Goal: Find specific page/section: Find specific page/section

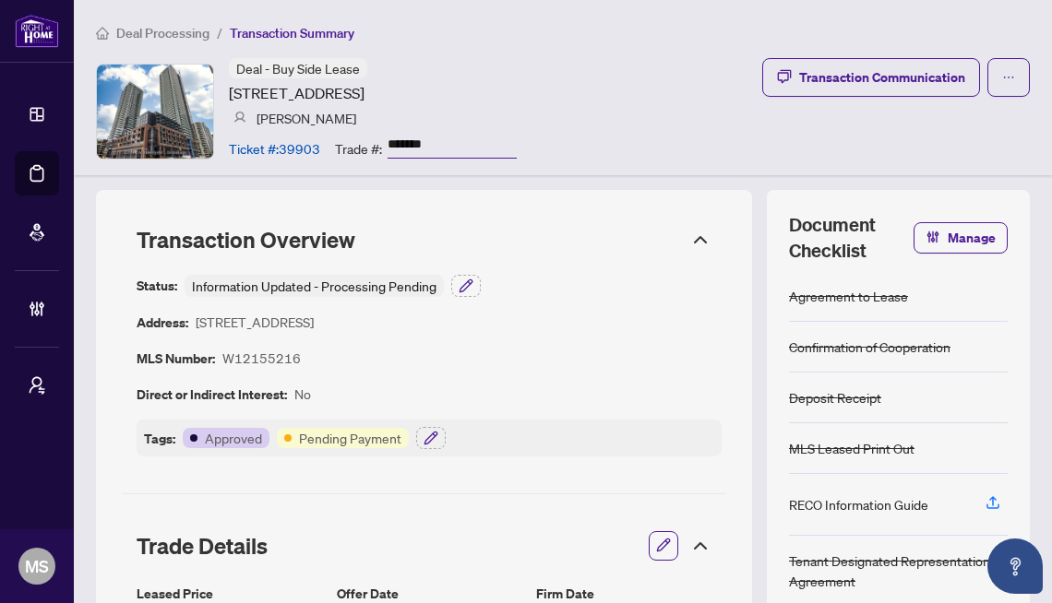
scroll to position [1985, 0]
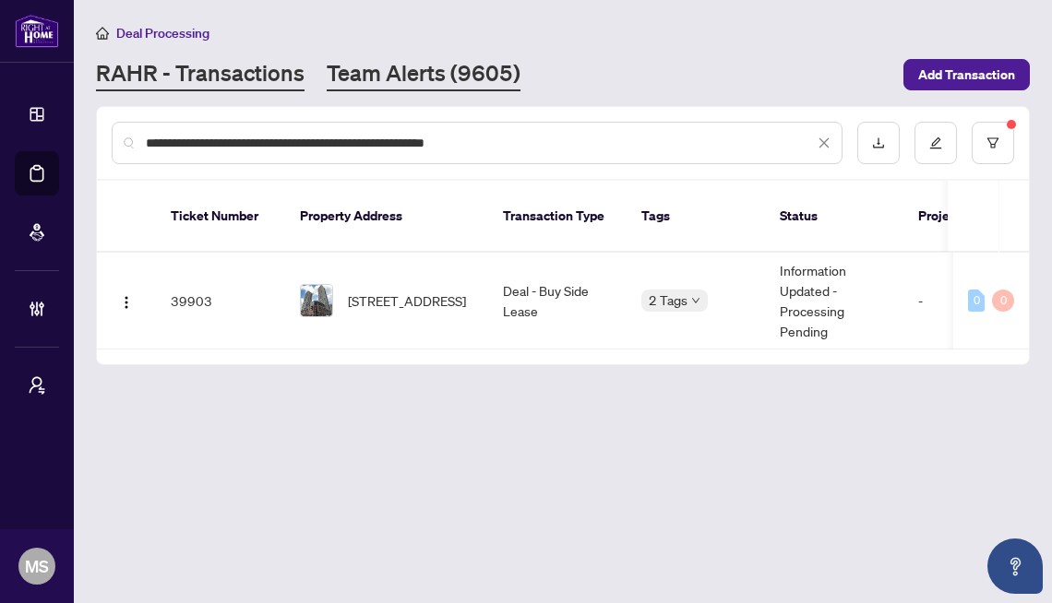
click at [407, 66] on link "Team Alerts (9605)" at bounding box center [424, 74] width 194 height 33
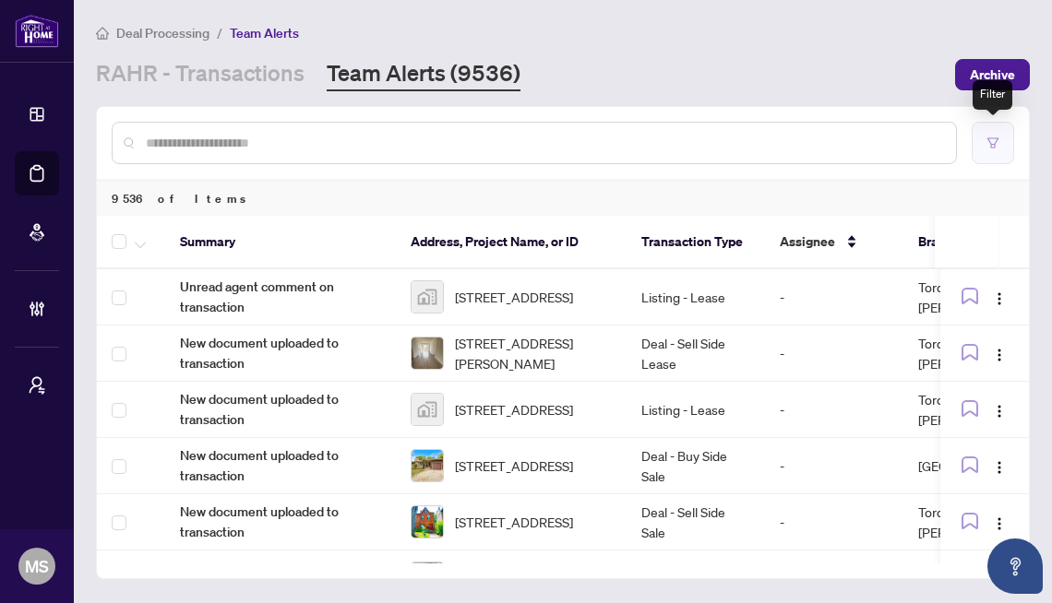
click at [999, 143] on button "button" at bounding box center [992, 143] width 42 height 42
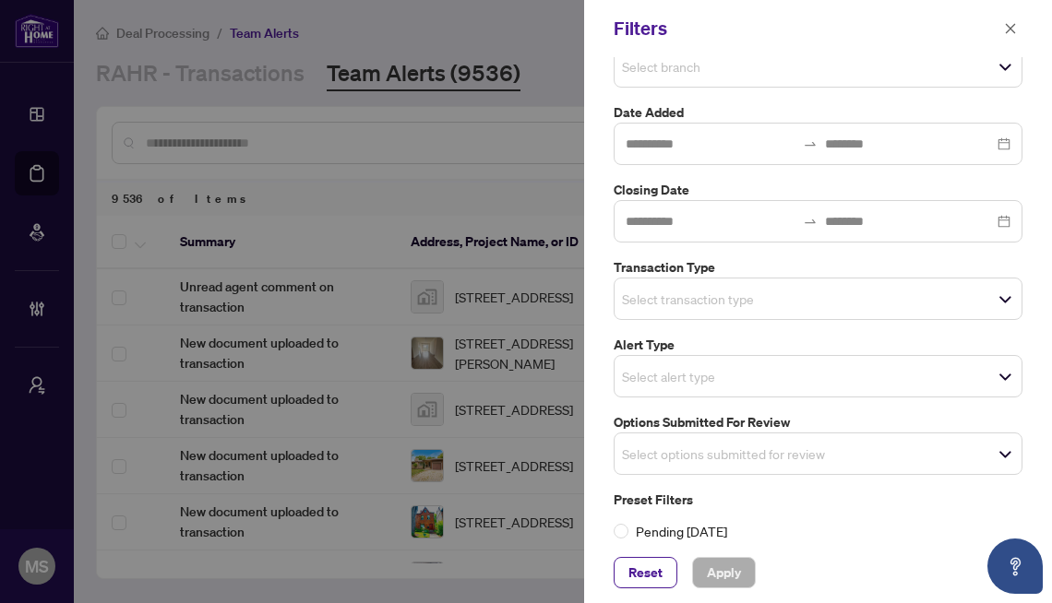
scroll to position [204, 0]
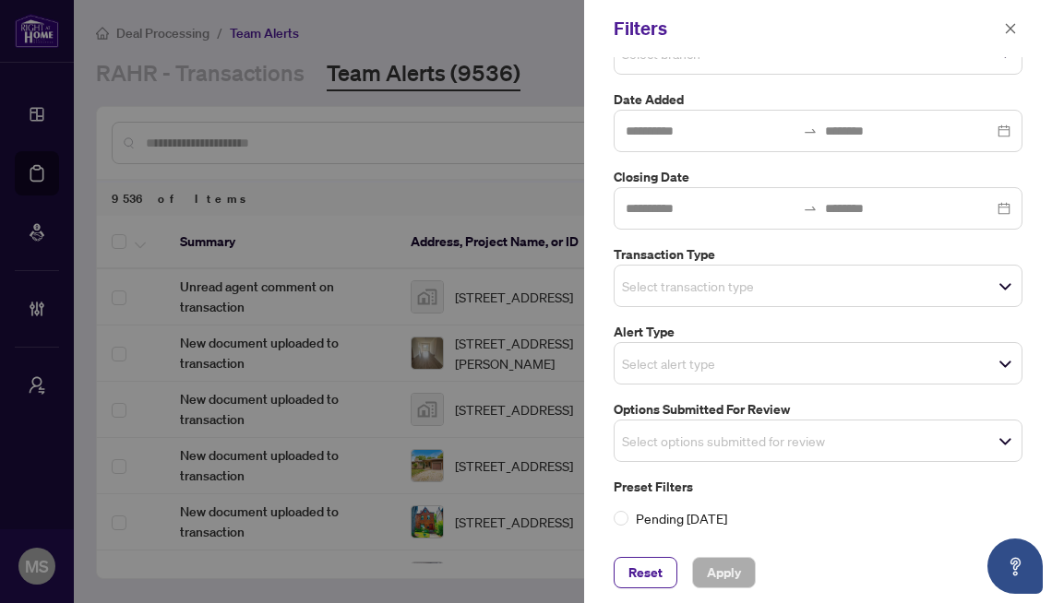
click at [849, 367] on span "Select alert type" at bounding box center [817, 364] width 407 height 26
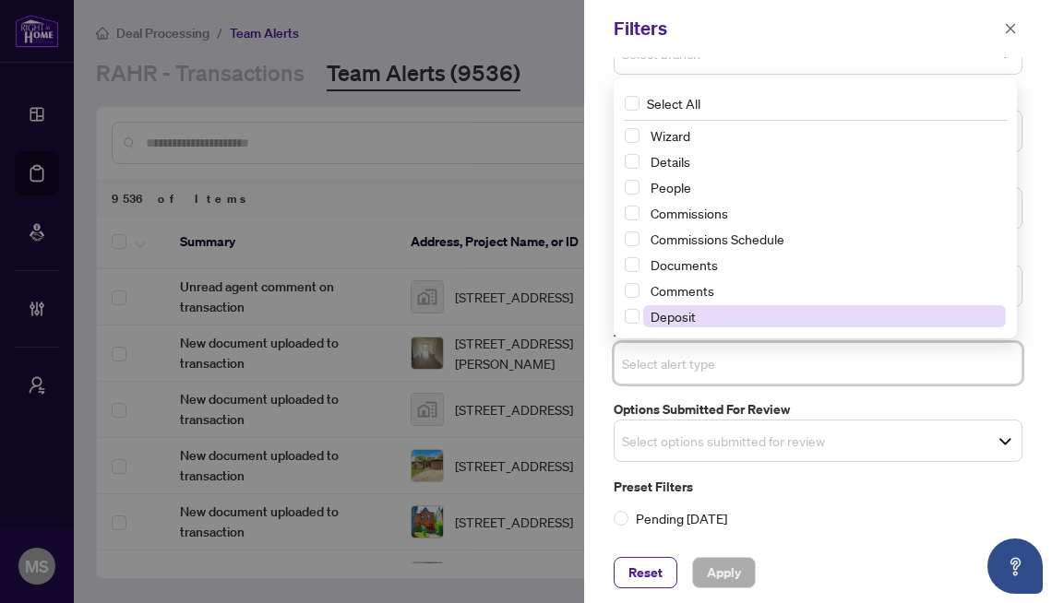
click at [665, 306] on span "Deposit" at bounding box center [824, 316] width 363 height 22
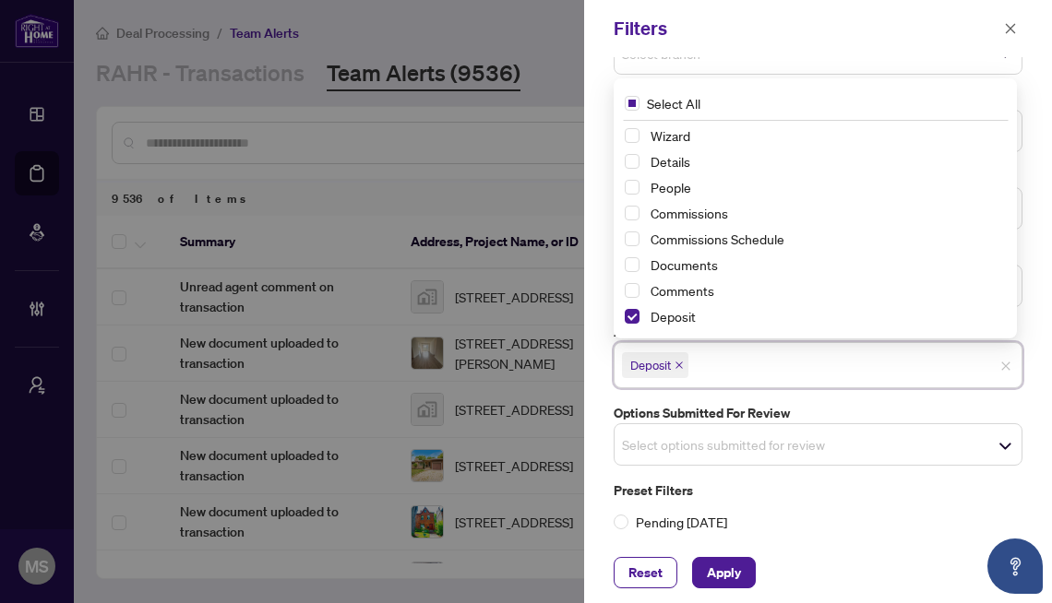
click at [684, 364] on icon "close" at bounding box center [678, 365] width 9 height 9
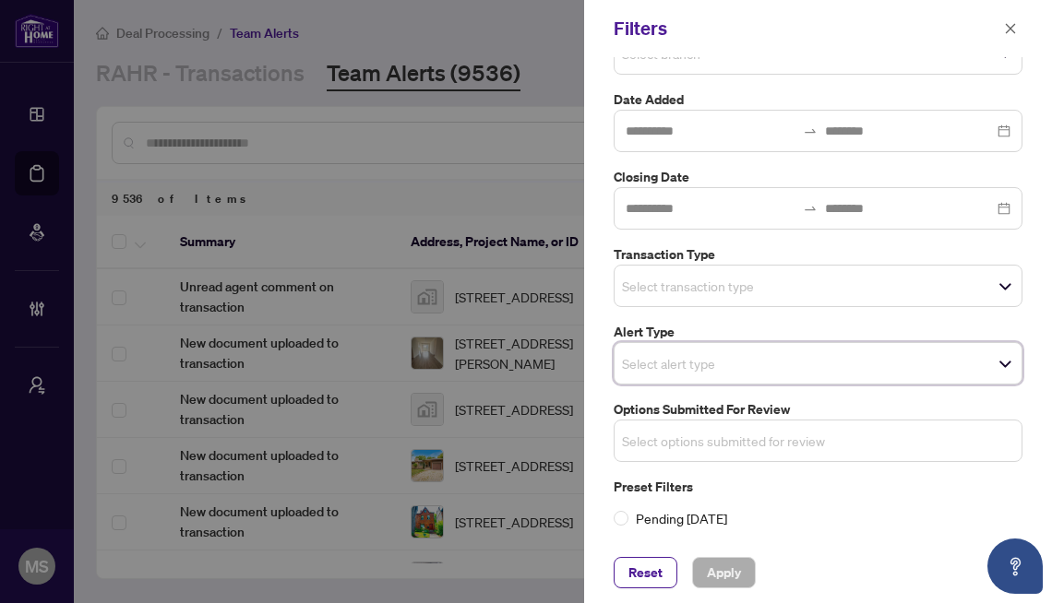
click at [714, 444] on input "search" at bounding box center [686, 441] width 129 height 22
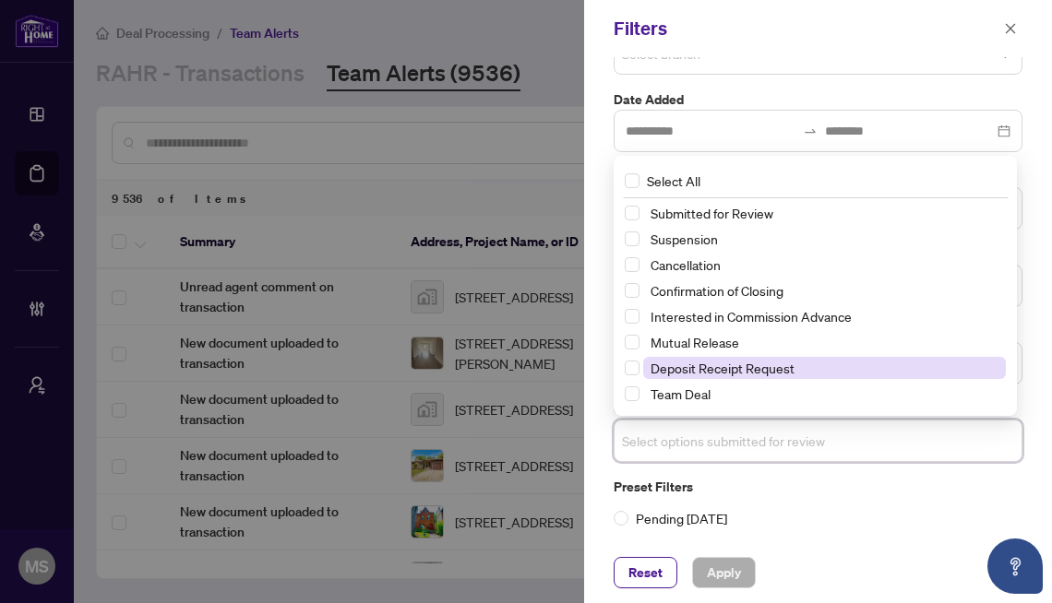
click at [695, 371] on span "Deposit Receipt Request" at bounding box center [722, 368] width 144 height 17
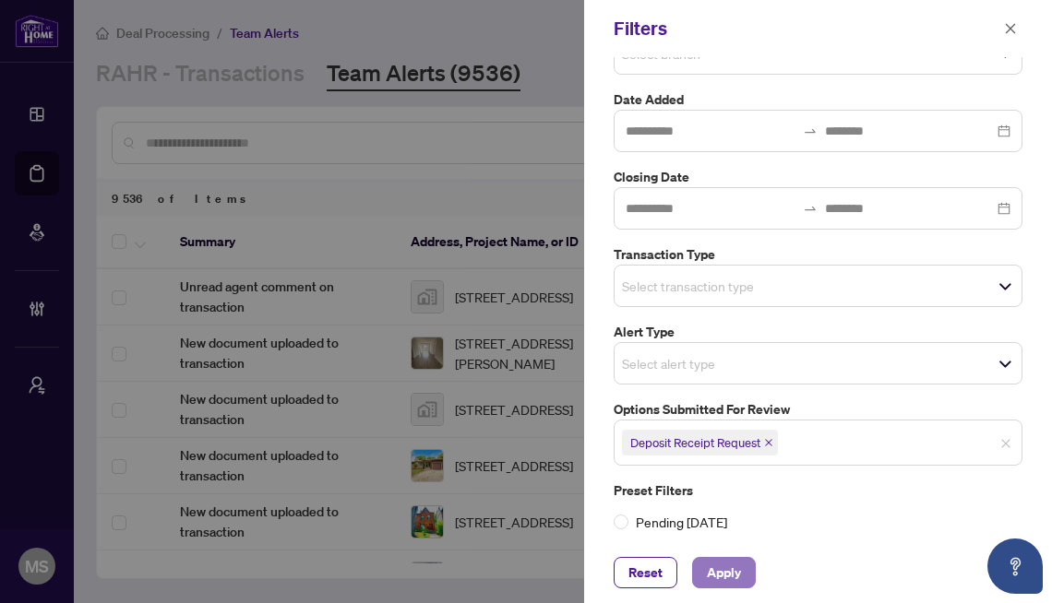
click at [732, 576] on span "Apply" at bounding box center [724, 573] width 34 height 30
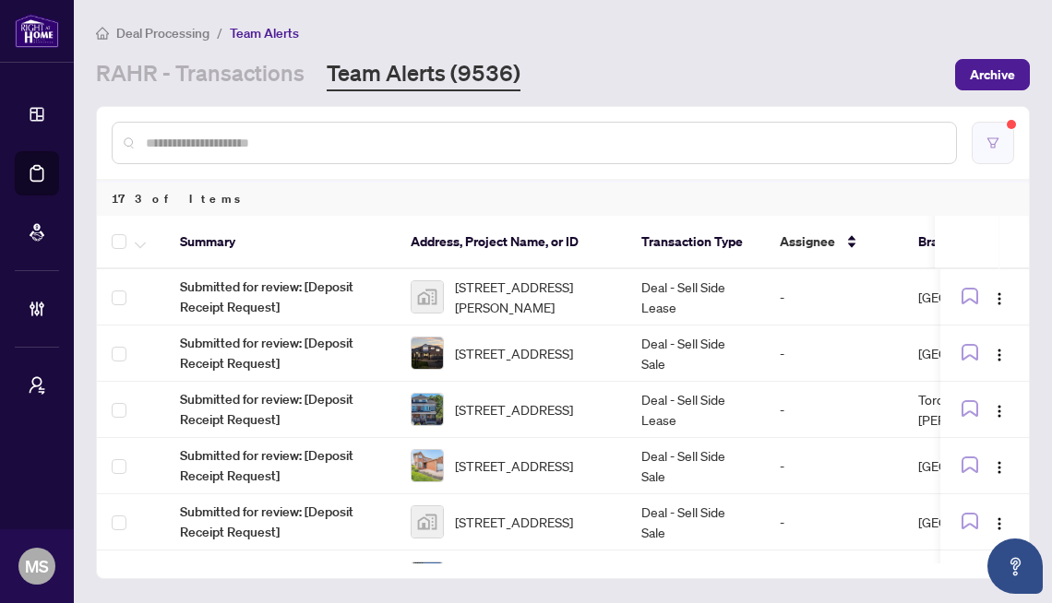
click at [998, 140] on icon "filter" at bounding box center [992, 143] width 13 height 13
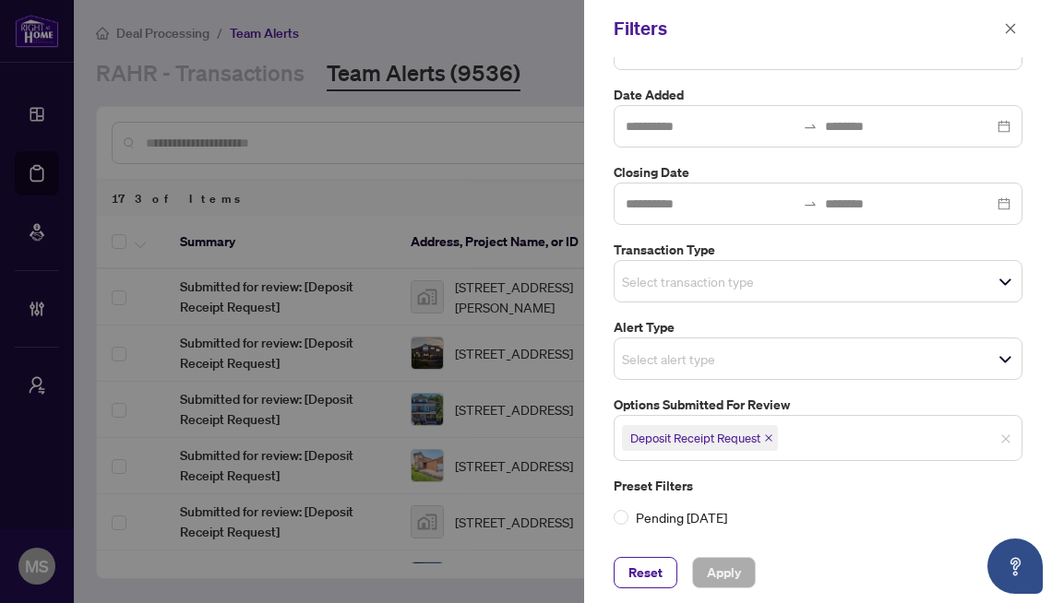
scroll to position [208, 0]
click at [501, 282] on div at bounding box center [526, 301] width 1052 height 603
click at [1004, 27] on icon "close" at bounding box center [1010, 28] width 13 height 13
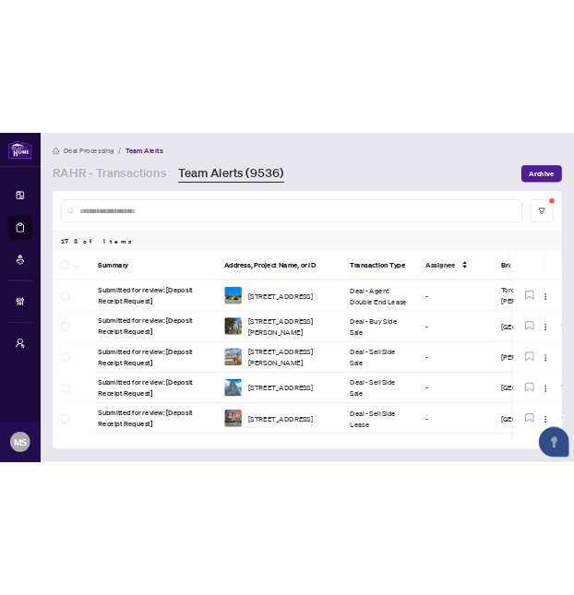
scroll to position [0, 0]
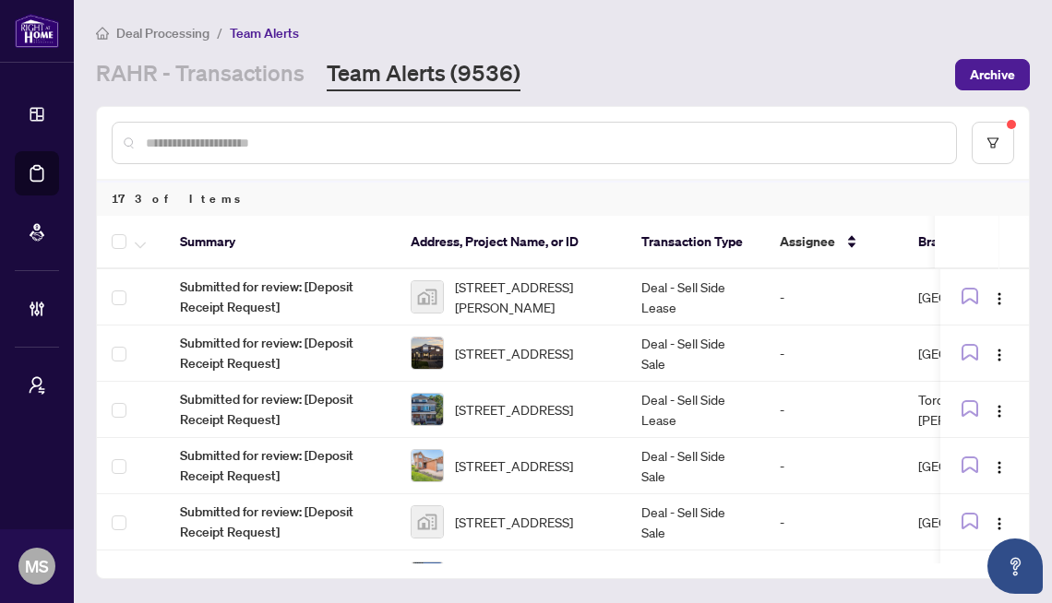
click at [770, 69] on div "[PERSON_NAME] - Transactions Team Alerts (9536)" at bounding box center [520, 74] width 848 height 33
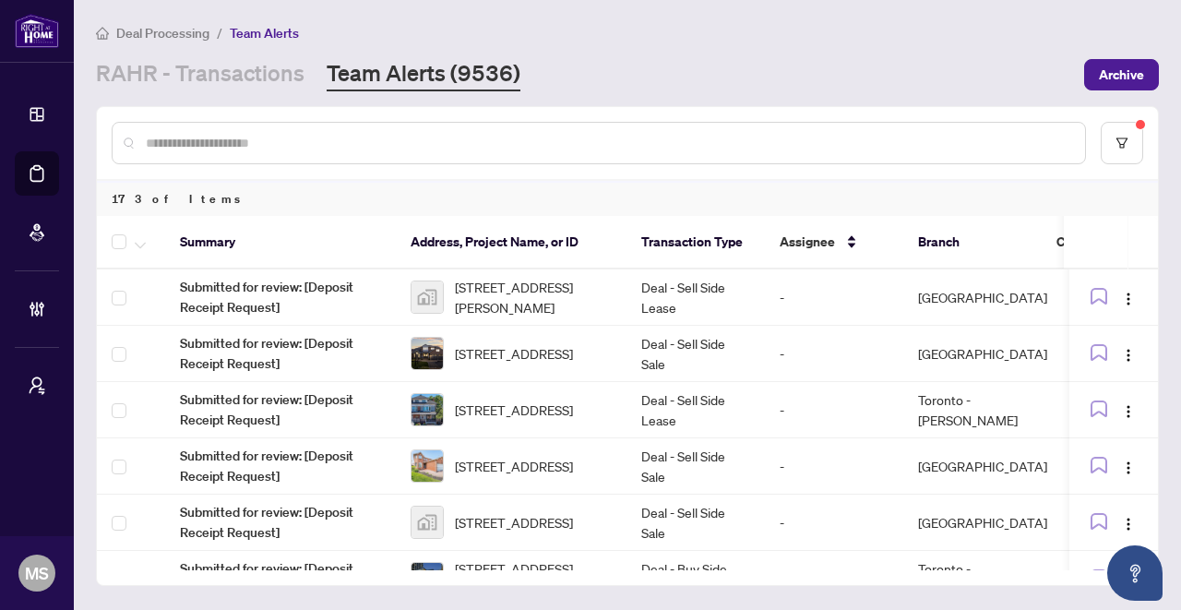
click at [423, 19] on main "Deal Processing / Team Alerts [PERSON_NAME] - Transactions Team Alerts (9536) A…" at bounding box center [627, 305] width 1107 height 610
click at [423, 18] on main "Deal Processing / Team Alerts [PERSON_NAME] - Transactions Team Alerts (9536) A…" at bounding box center [627, 305] width 1107 height 610
click at [1051, 103] on main "Deal Processing / Team Alerts [PERSON_NAME] - Transactions Team Alerts (9536) A…" at bounding box center [627, 305] width 1107 height 610
click at [1051, 102] on main "Deal Processing / Team Alerts [PERSON_NAME] - Transactions Team Alerts (9536) A…" at bounding box center [627, 305] width 1107 height 610
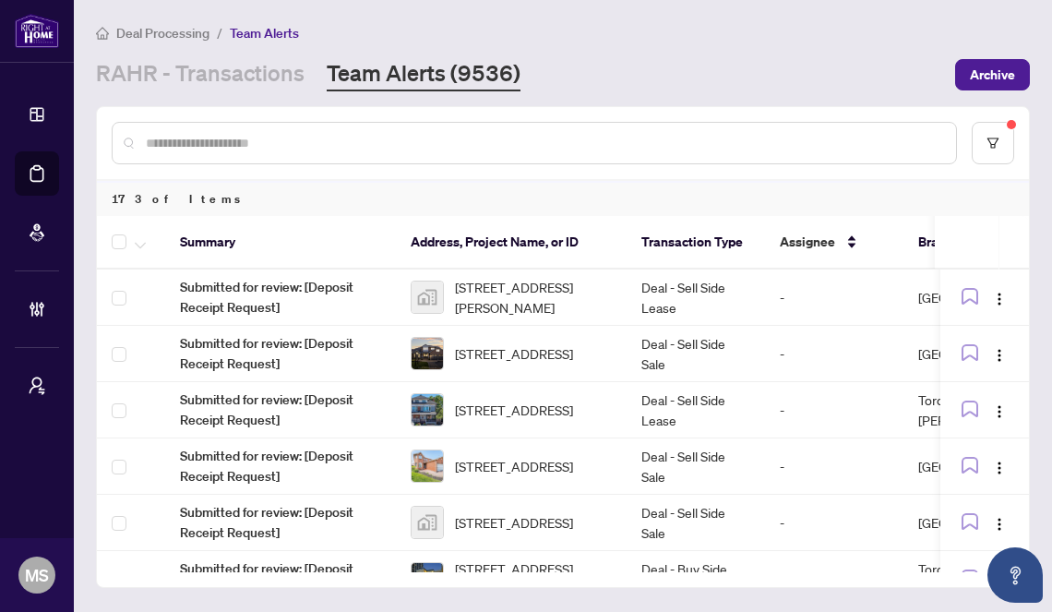
click at [1051, 160] on html "Dashboard Deal Processing Mortgage Referrals Brokerage Management My Brokerages…" at bounding box center [526, 306] width 1052 height 612
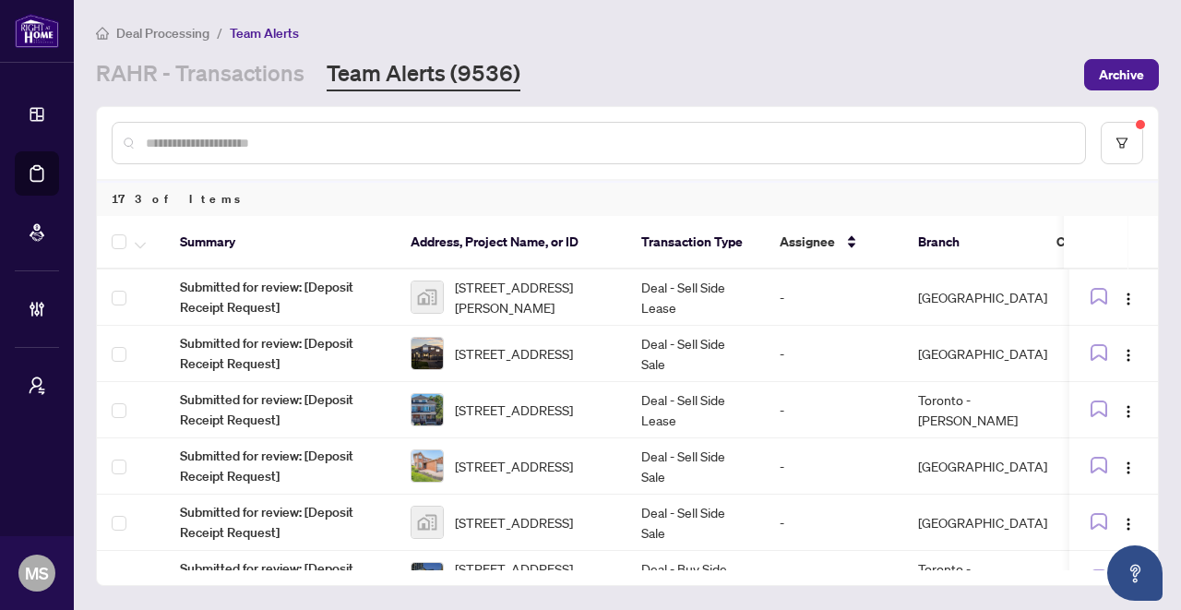
click at [618, 49] on div "Deal Processing / Team Alerts [PERSON_NAME] - Transactions Team Alerts (9536) A…" at bounding box center [627, 56] width 1063 height 69
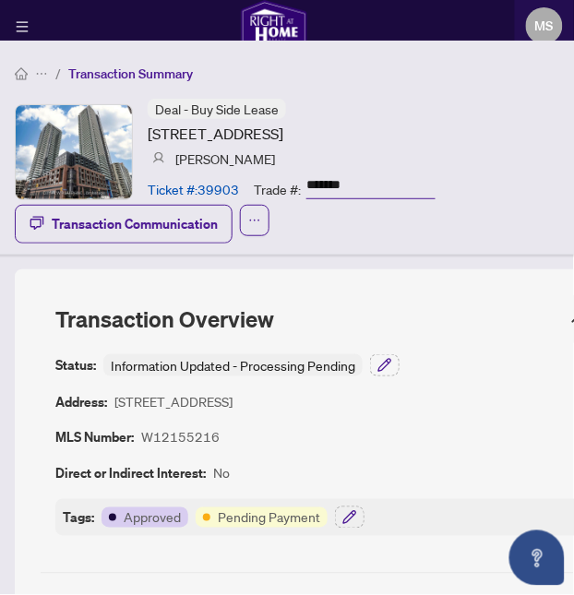
scroll to position [1841, 0]
